Goal: Use online tool/utility: Utilize a website feature to perform a specific function

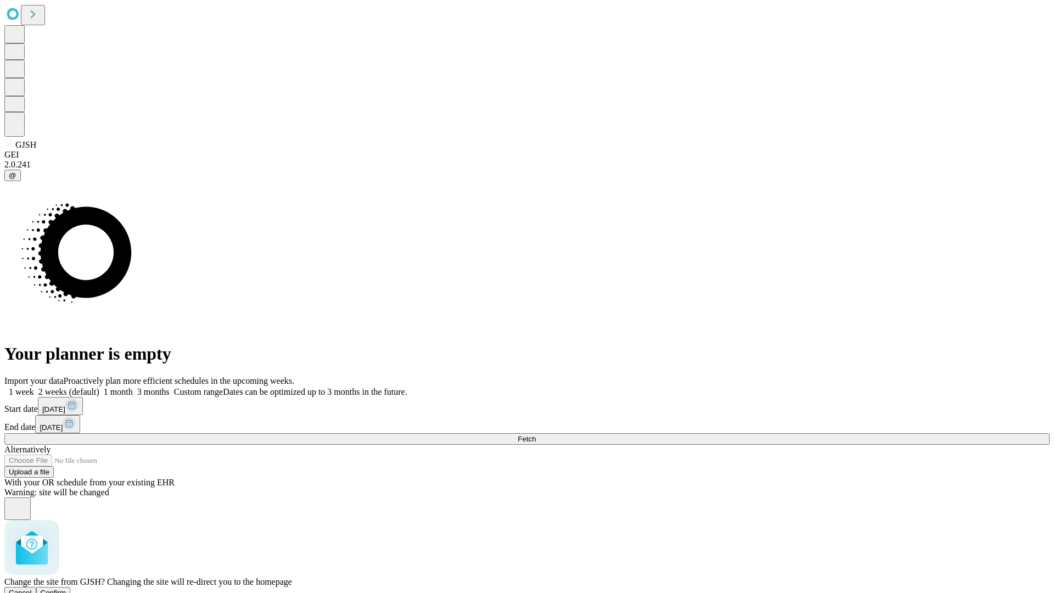
click at [66, 589] on span "Confirm" at bounding box center [54, 593] width 26 height 8
click at [133, 387] on label "1 month" at bounding box center [115, 391] width 33 height 9
click at [536, 435] on span "Fetch" at bounding box center [527, 439] width 18 height 8
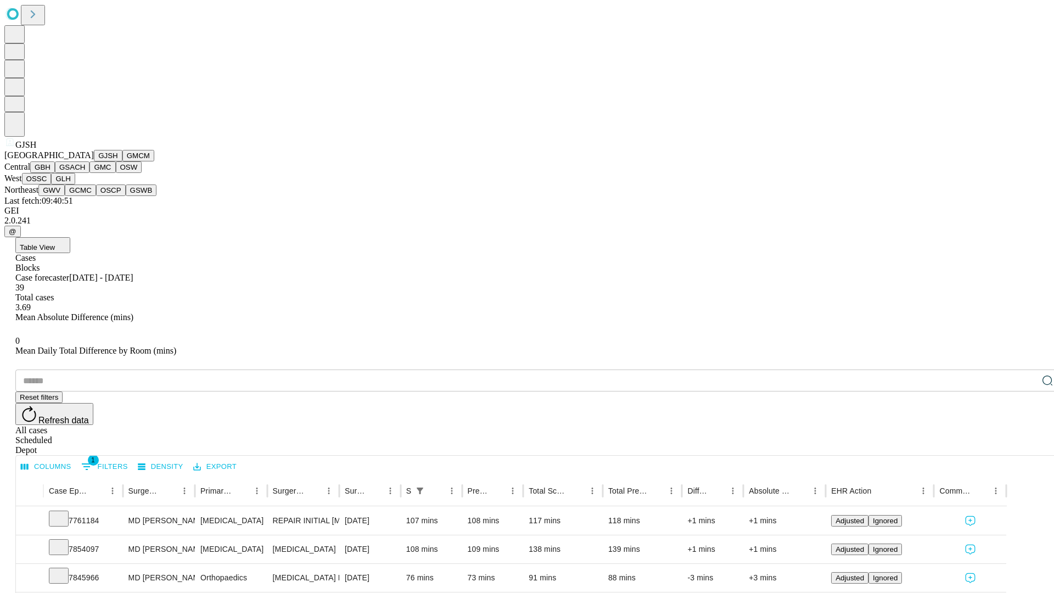
click at [122, 161] on button "GMCM" at bounding box center [138, 156] width 32 height 12
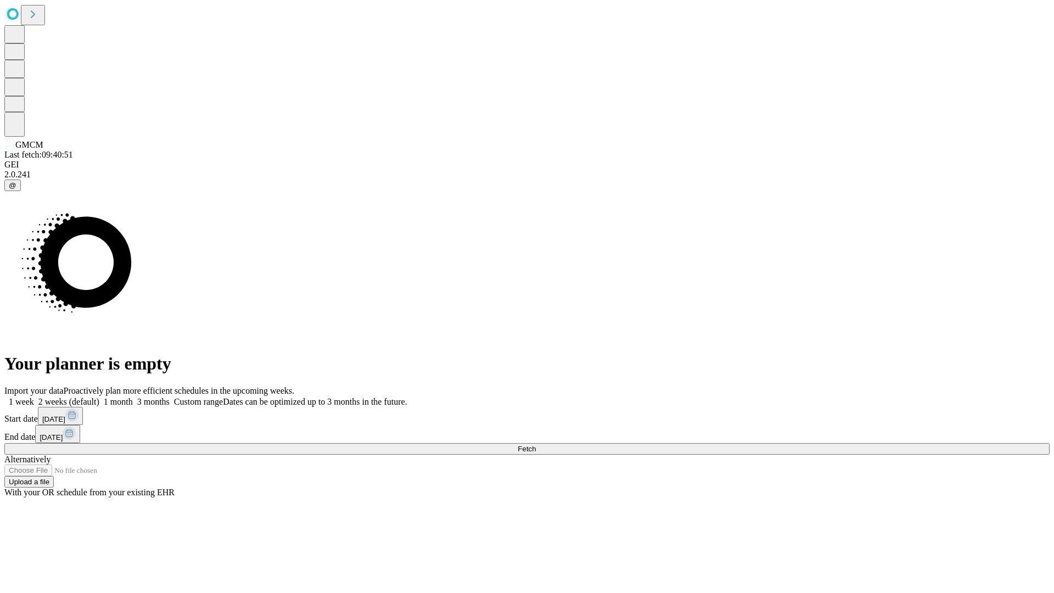
click at [133, 397] on label "1 month" at bounding box center [115, 401] width 33 height 9
click at [536, 445] on span "Fetch" at bounding box center [527, 449] width 18 height 8
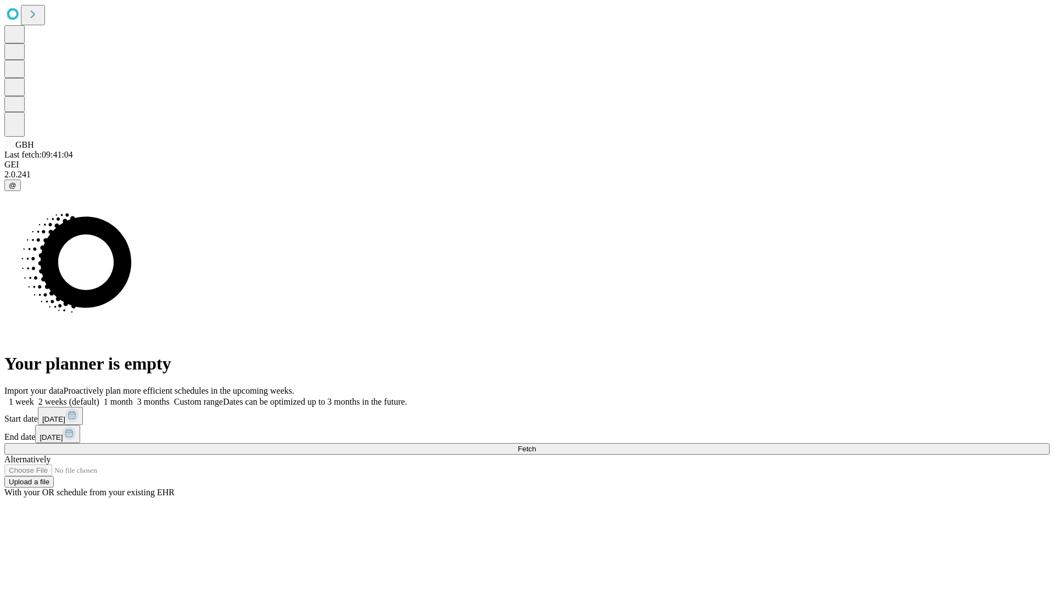
click at [133, 397] on label "1 month" at bounding box center [115, 401] width 33 height 9
click at [536, 445] on span "Fetch" at bounding box center [527, 449] width 18 height 8
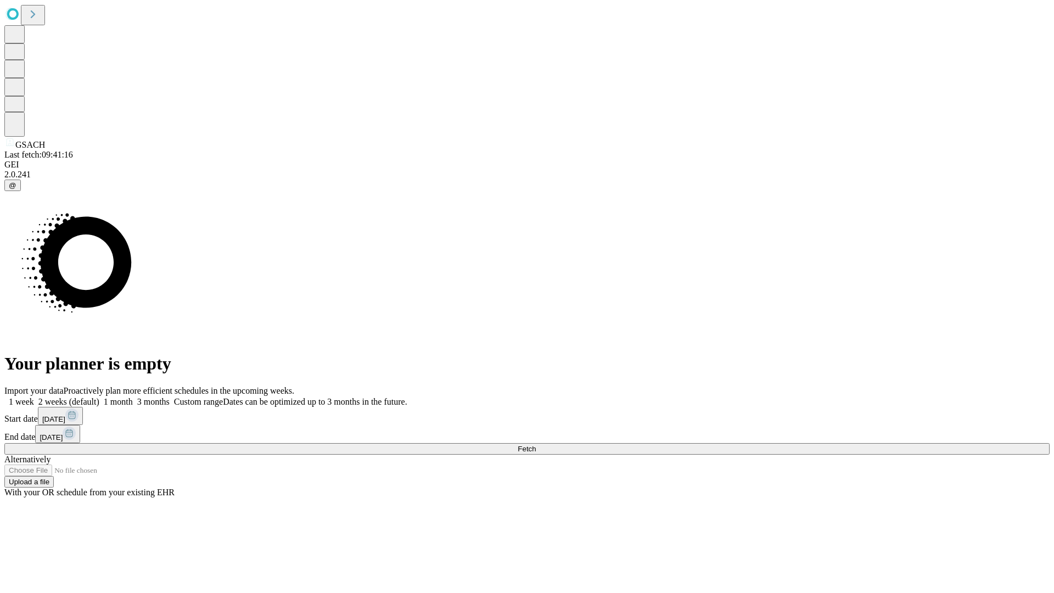
click at [133, 397] on label "1 month" at bounding box center [115, 401] width 33 height 9
click at [536, 445] on span "Fetch" at bounding box center [527, 449] width 18 height 8
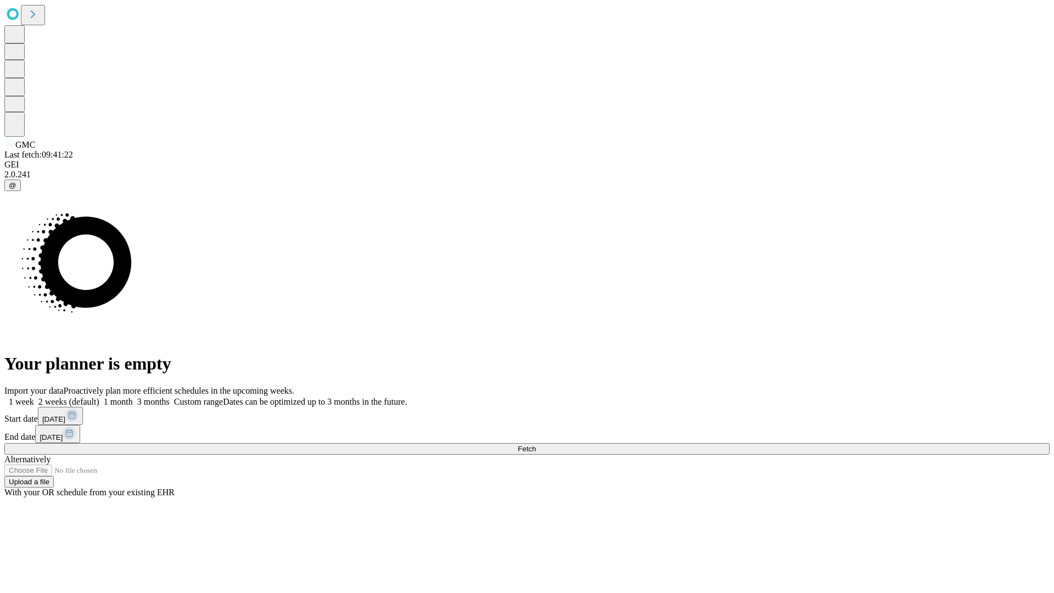
click at [536, 445] on span "Fetch" at bounding box center [527, 449] width 18 height 8
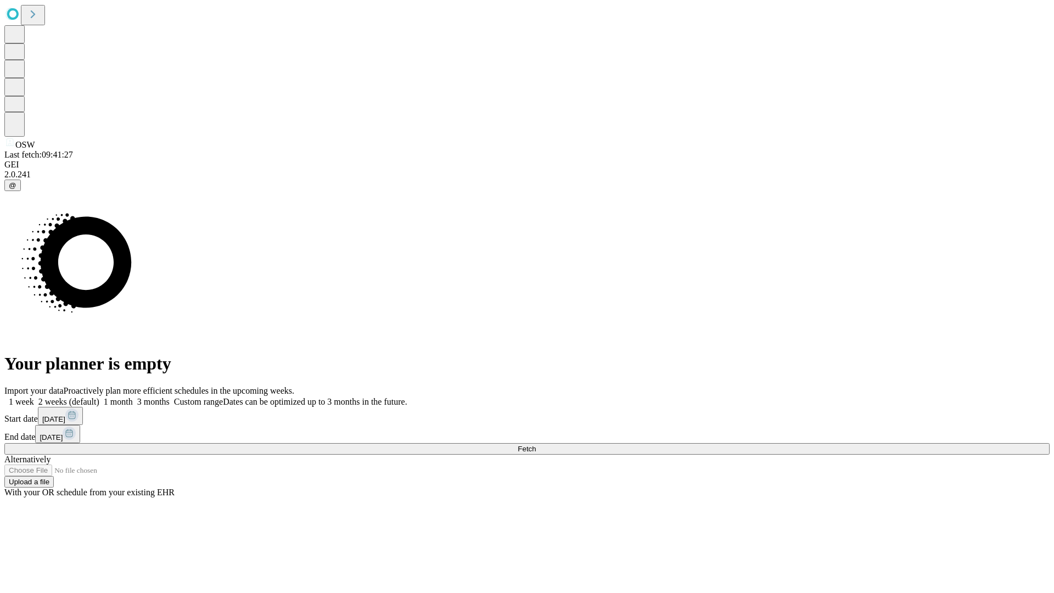
click at [536, 445] on span "Fetch" at bounding box center [527, 449] width 18 height 8
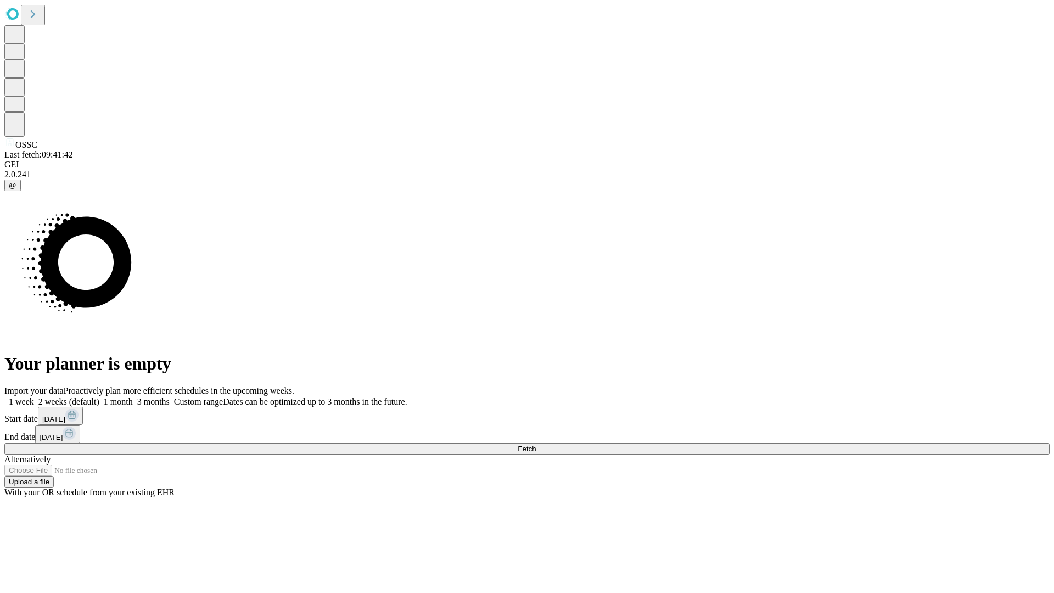
click at [133, 397] on label "1 month" at bounding box center [115, 401] width 33 height 9
click at [536, 445] on span "Fetch" at bounding box center [527, 449] width 18 height 8
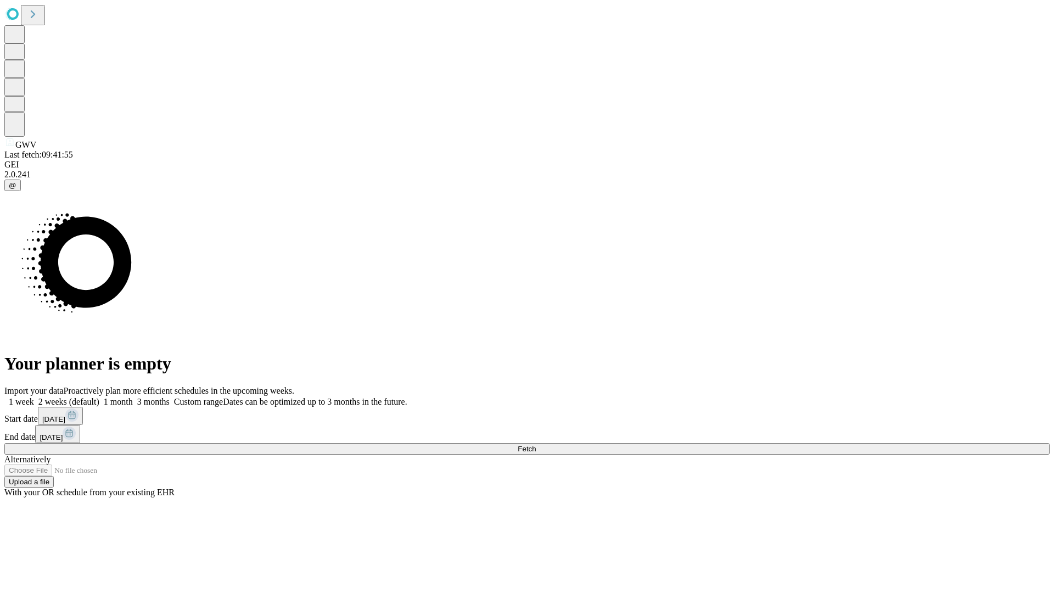
click at [133, 397] on label "1 month" at bounding box center [115, 401] width 33 height 9
click at [536, 445] on span "Fetch" at bounding box center [527, 449] width 18 height 8
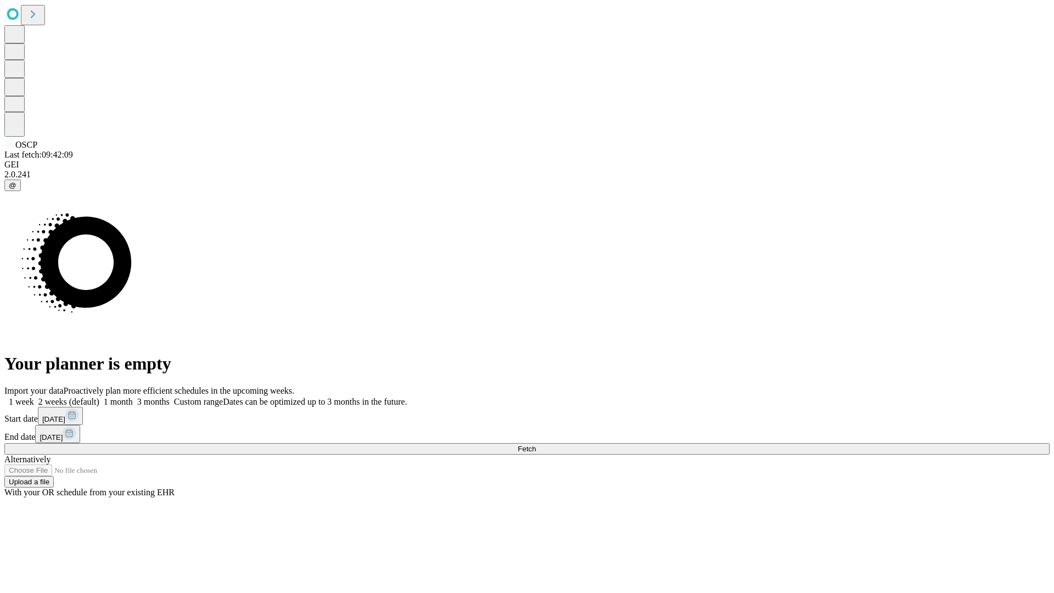
click at [133, 397] on label "1 month" at bounding box center [115, 401] width 33 height 9
click at [536, 445] on span "Fetch" at bounding box center [527, 449] width 18 height 8
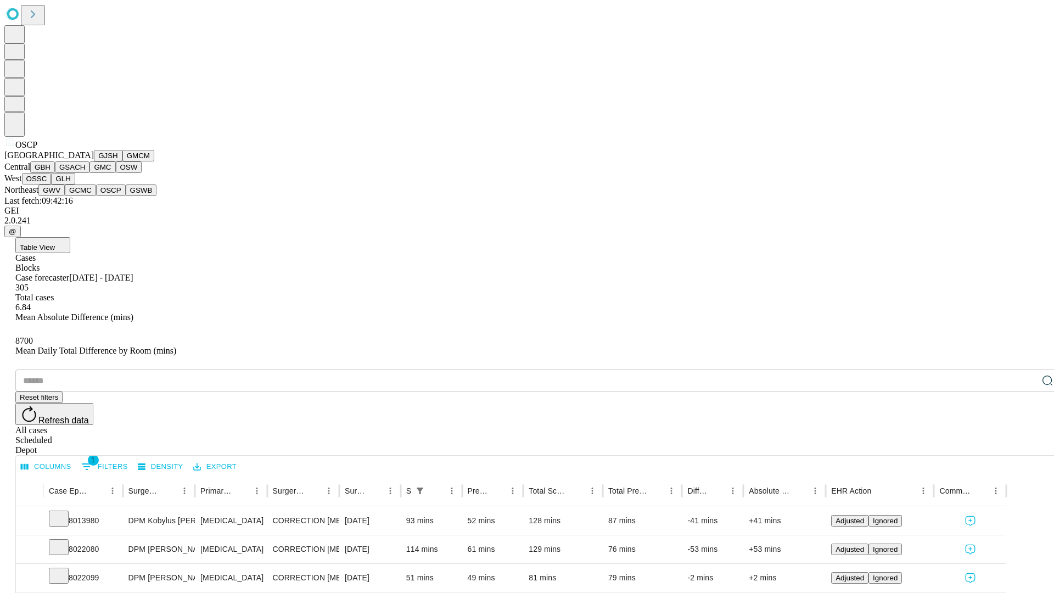
click at [126, 196] on button "GSWB" at bounding box center [141, 191] width 31 height 12
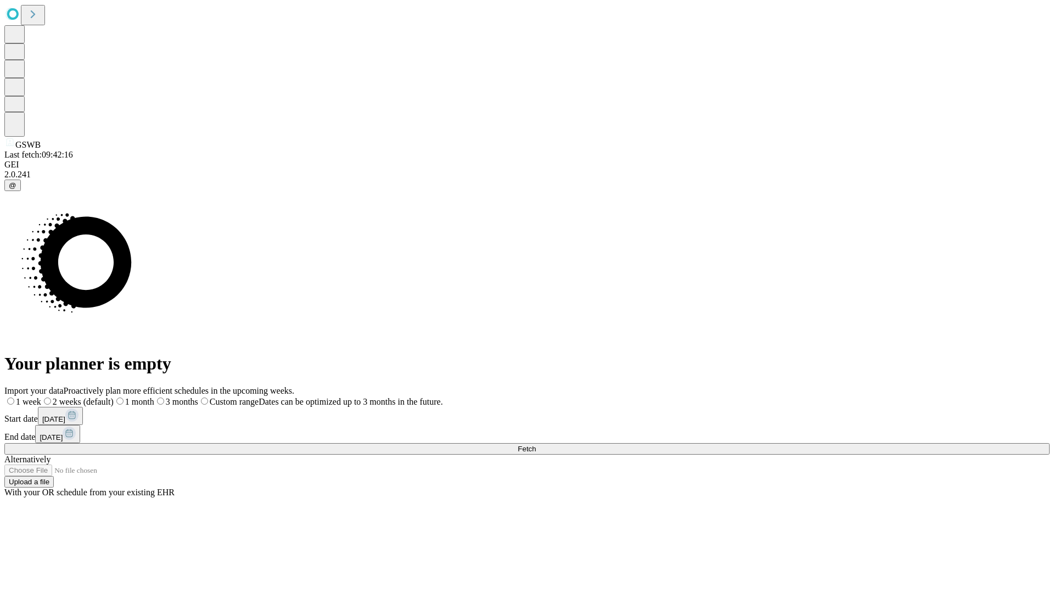
click at [154, 397] on label "1 month" at bounding box center [134, 401] width 41 height 9
click at [536, 445] on span "Fetch" at bounding box center [527, 449] width 18 height 8
